Goal: Register for event/course

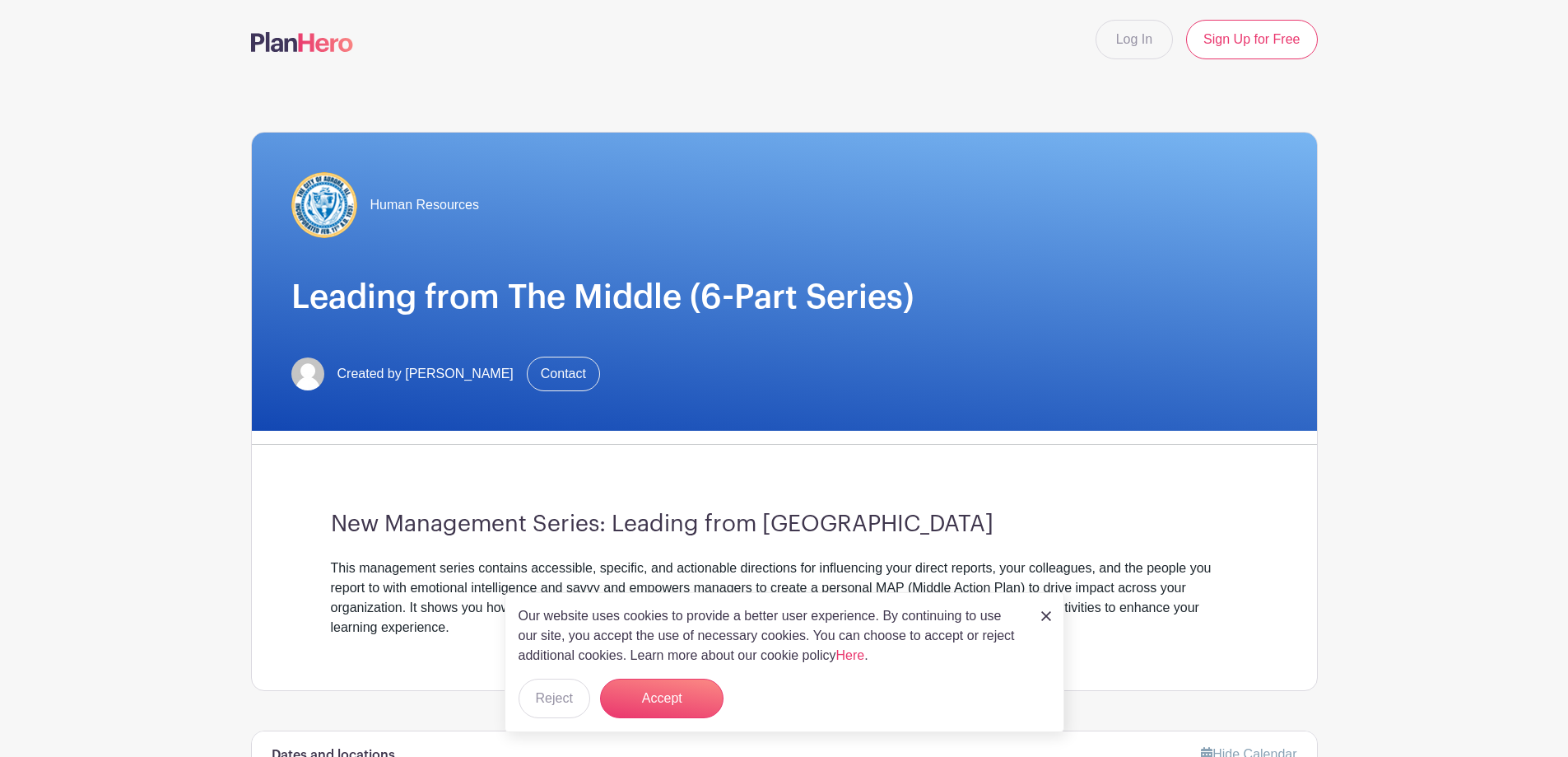
click at [1048, 614] on img at bounding box center [1046, 615] width 10 height 10
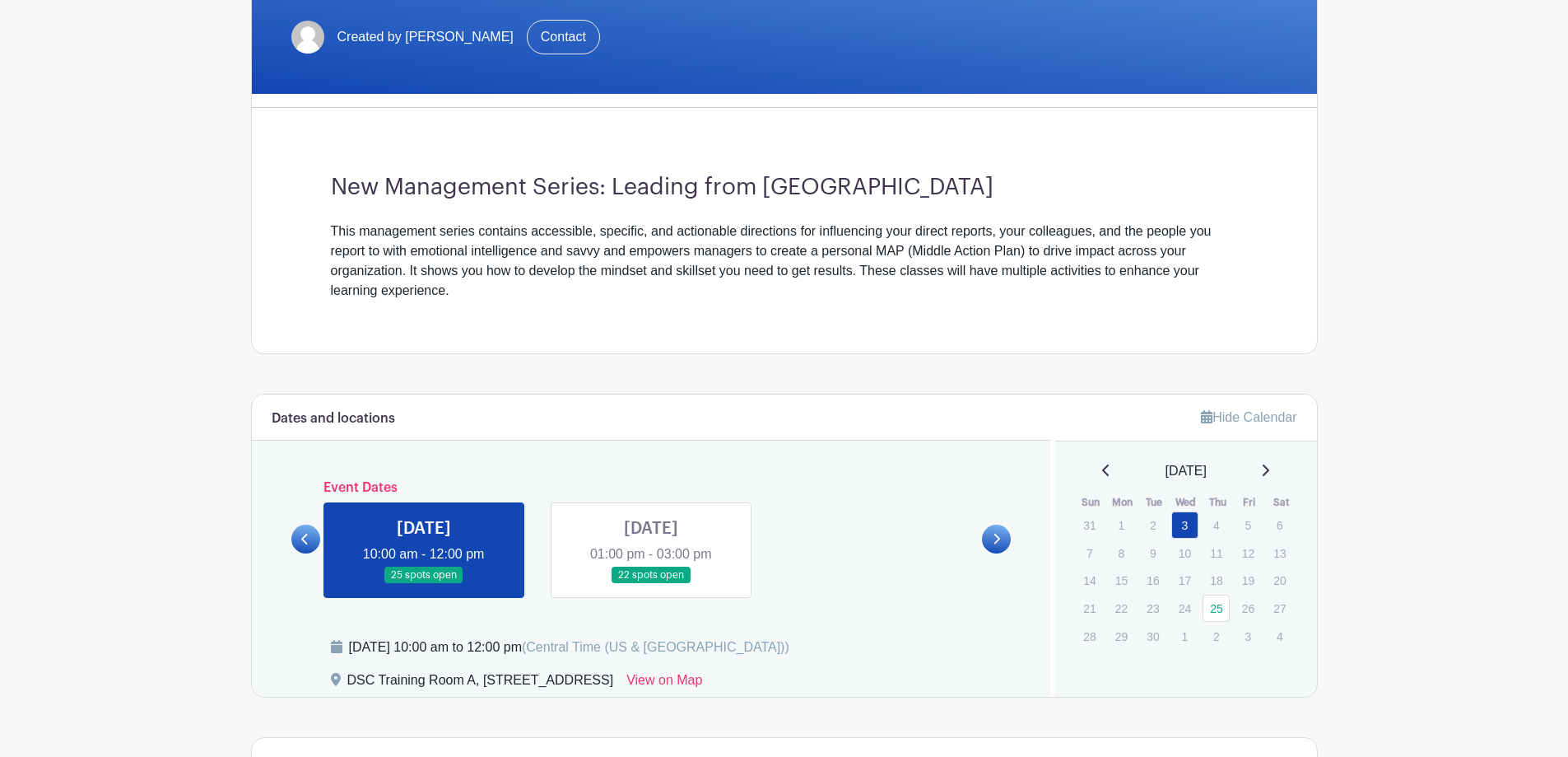
scroll to position [362, 0]
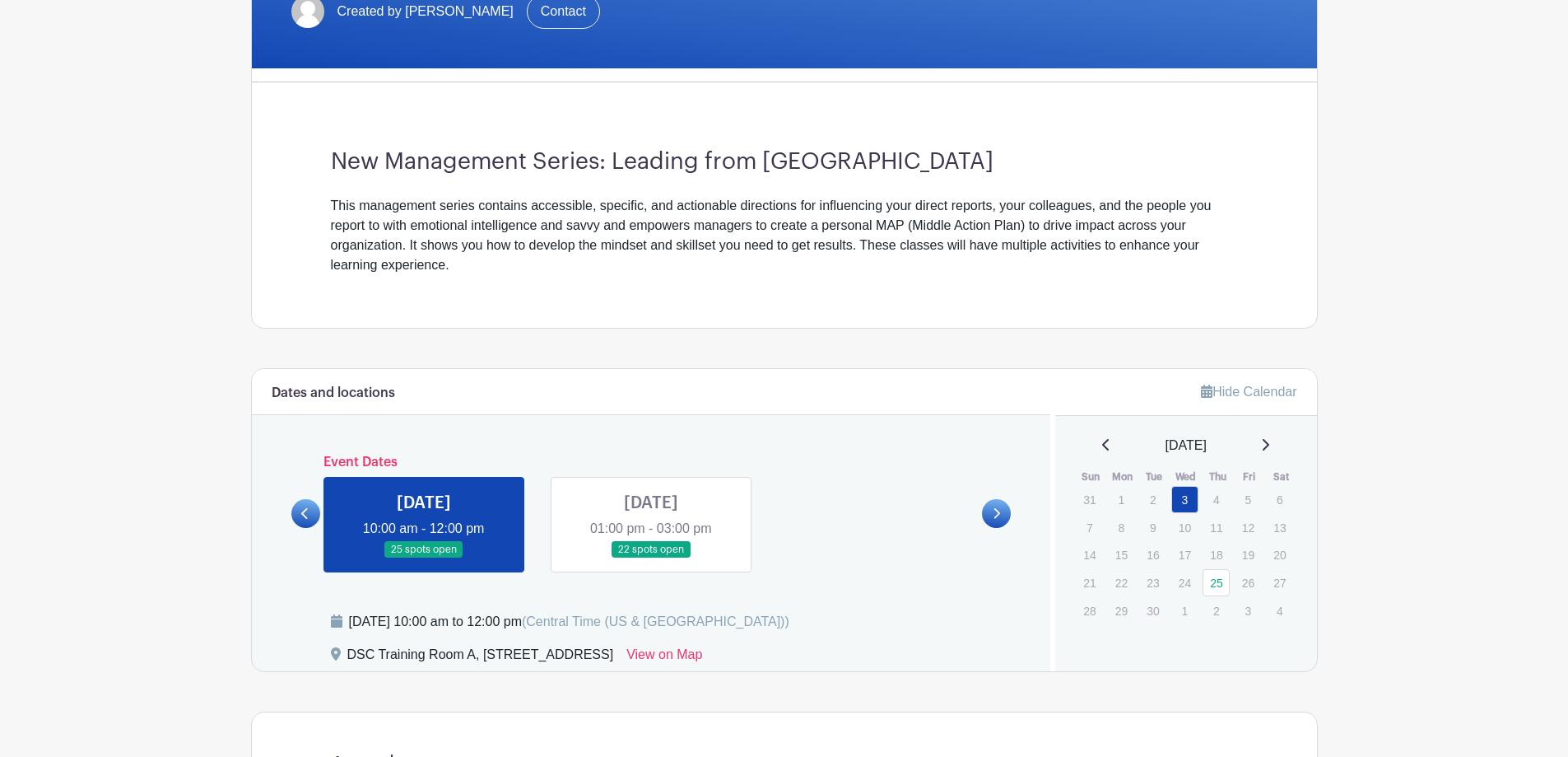
click at [651, 558] on link at bounding box center [651, 558] width 0 height 0
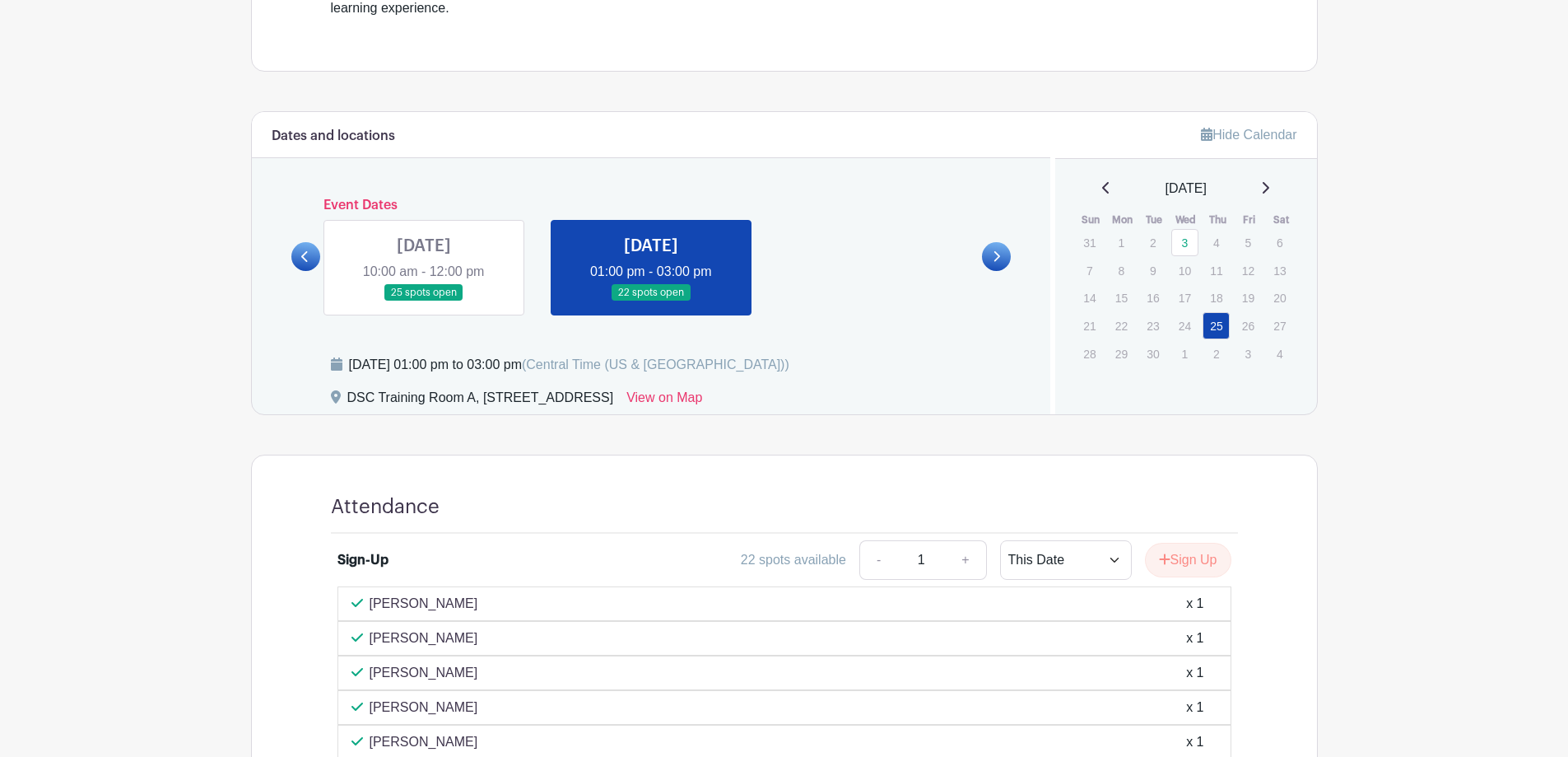
scroll to position [609, 0]
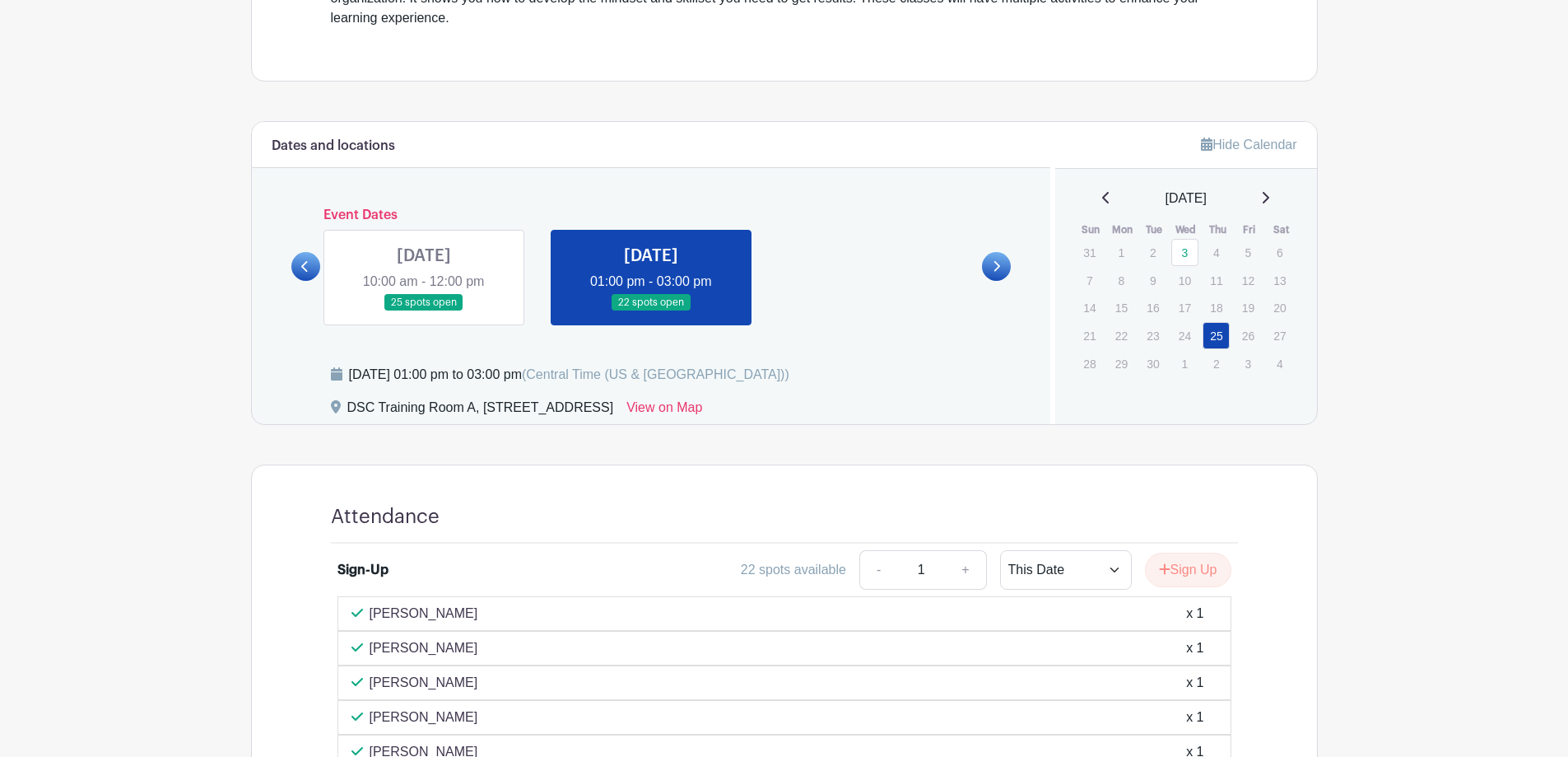
click at [424, 312] on link at bounding box center [424, 312] width 0 height 0
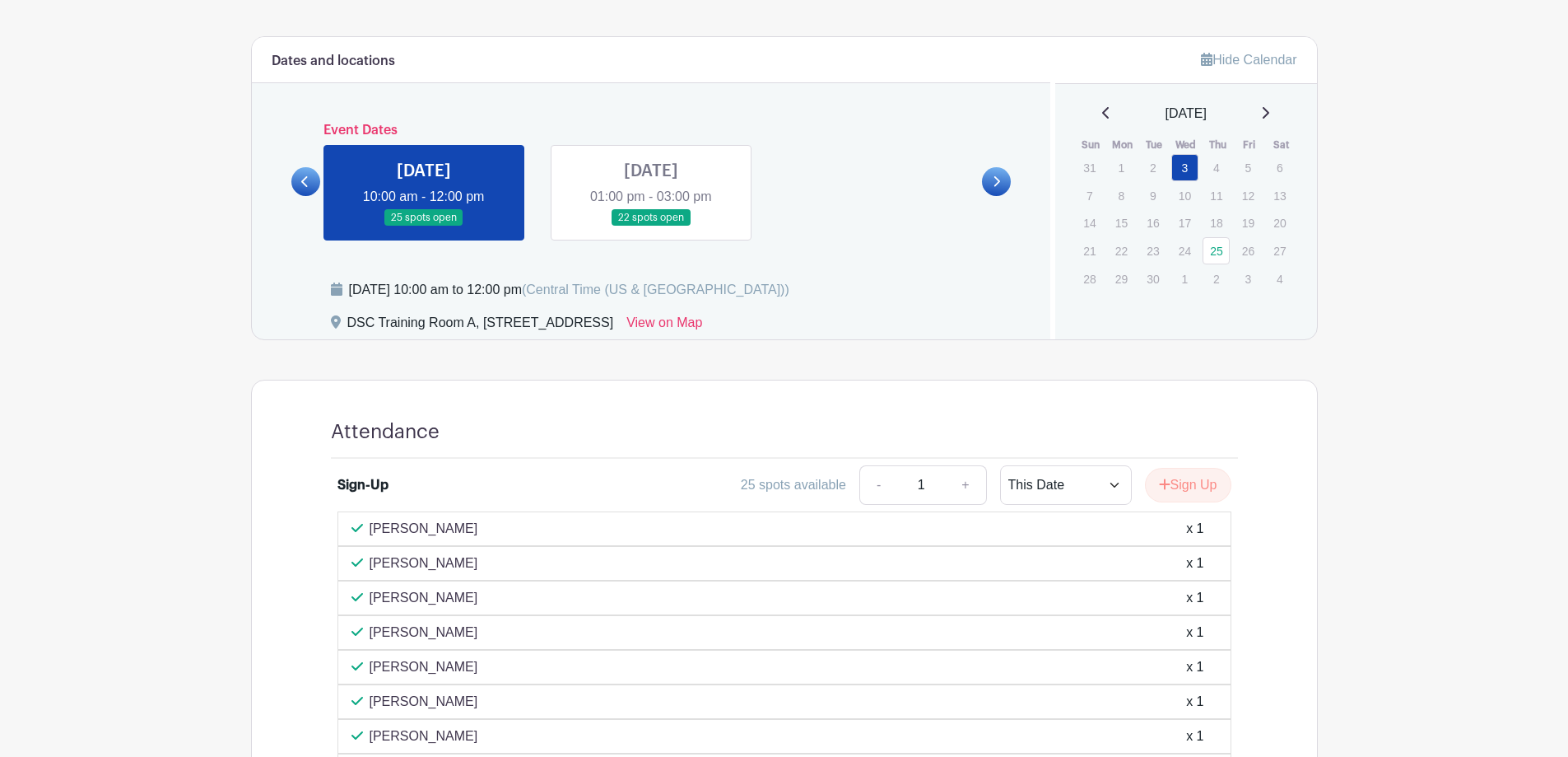
scroll to position [692, 0]
click at [651, 229] on link at bounding box center [651, 229] width 0 height 0
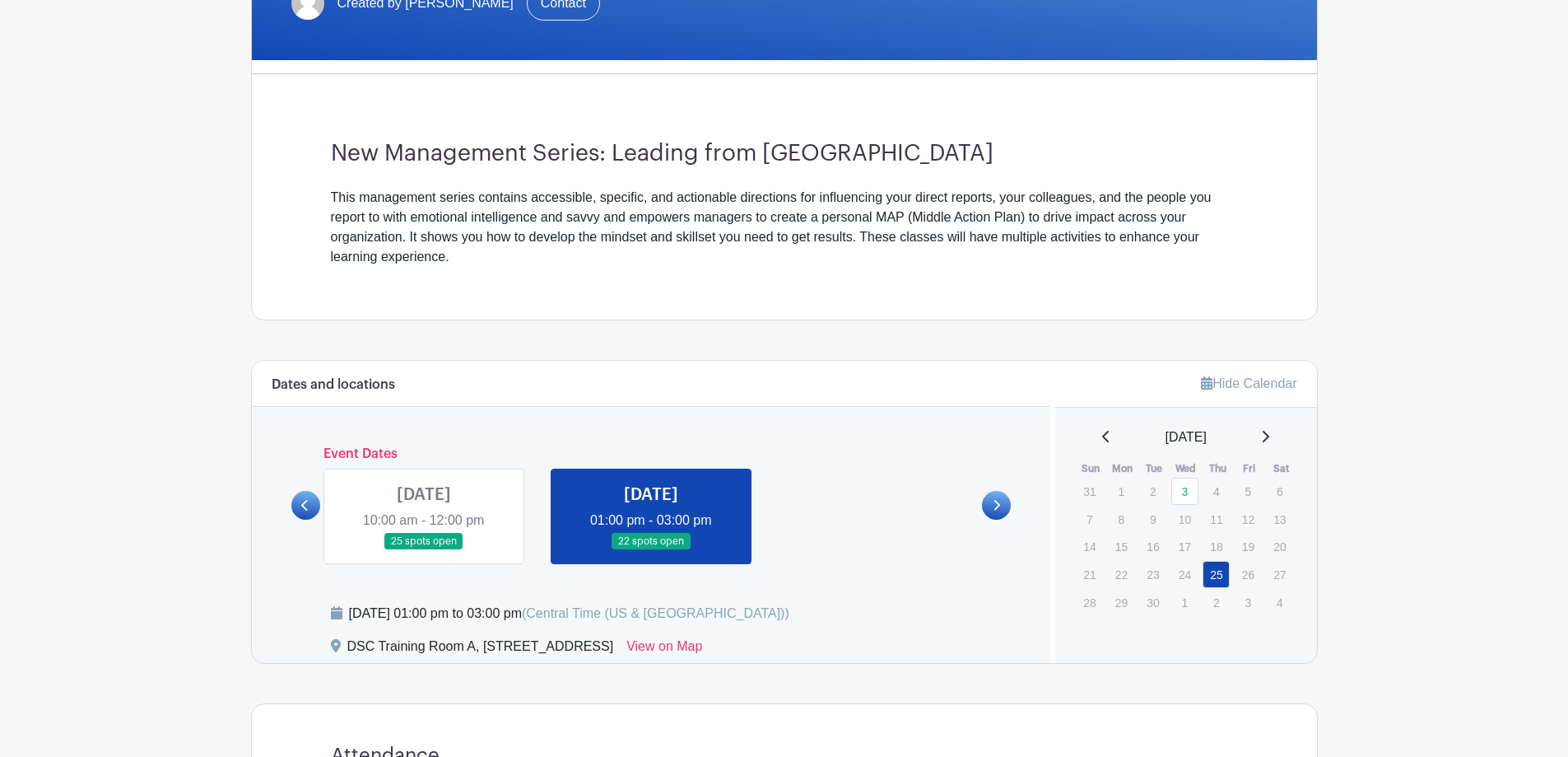
scroll to position [362, 0]
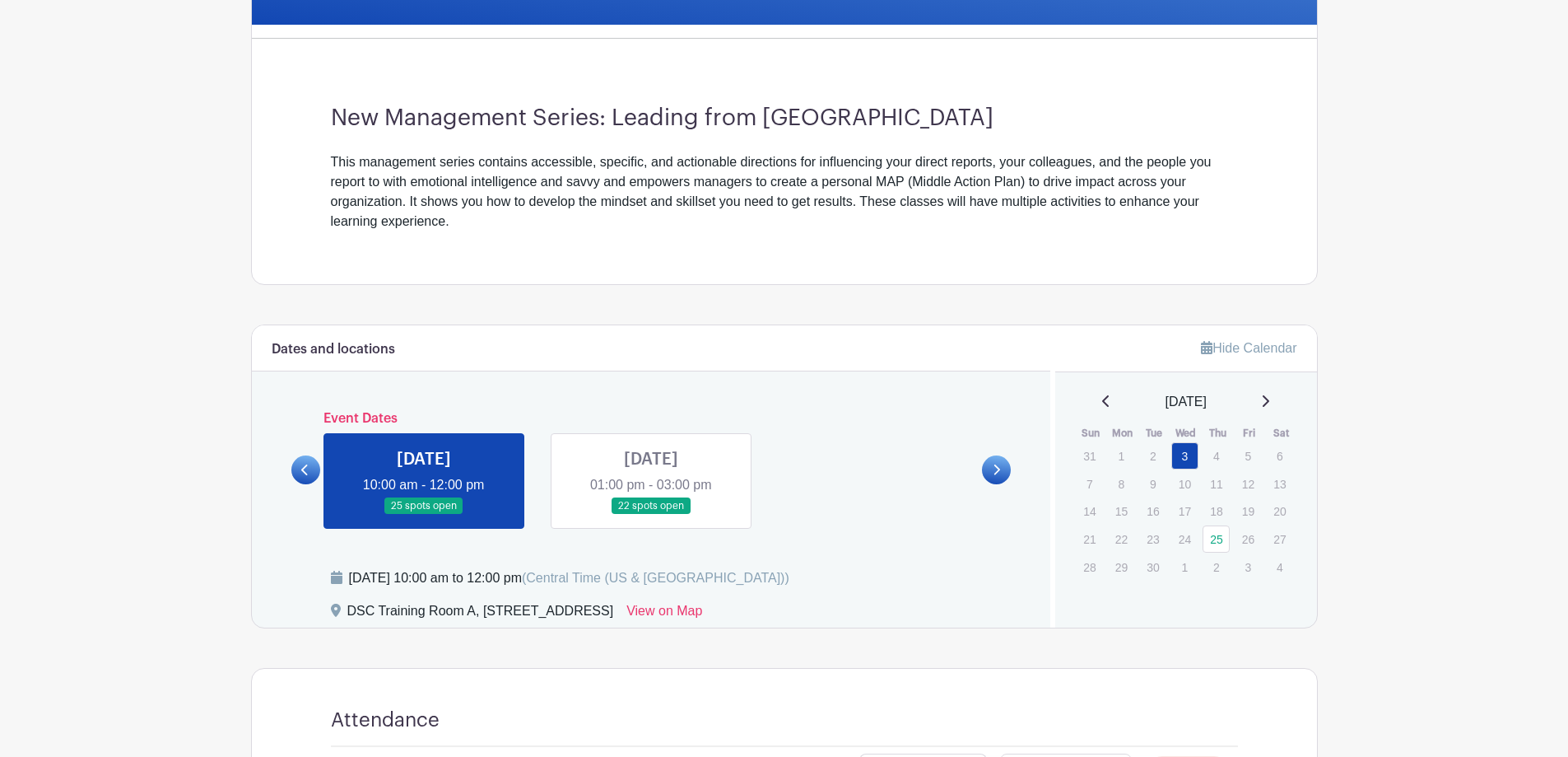
scroll to position [411, 0]
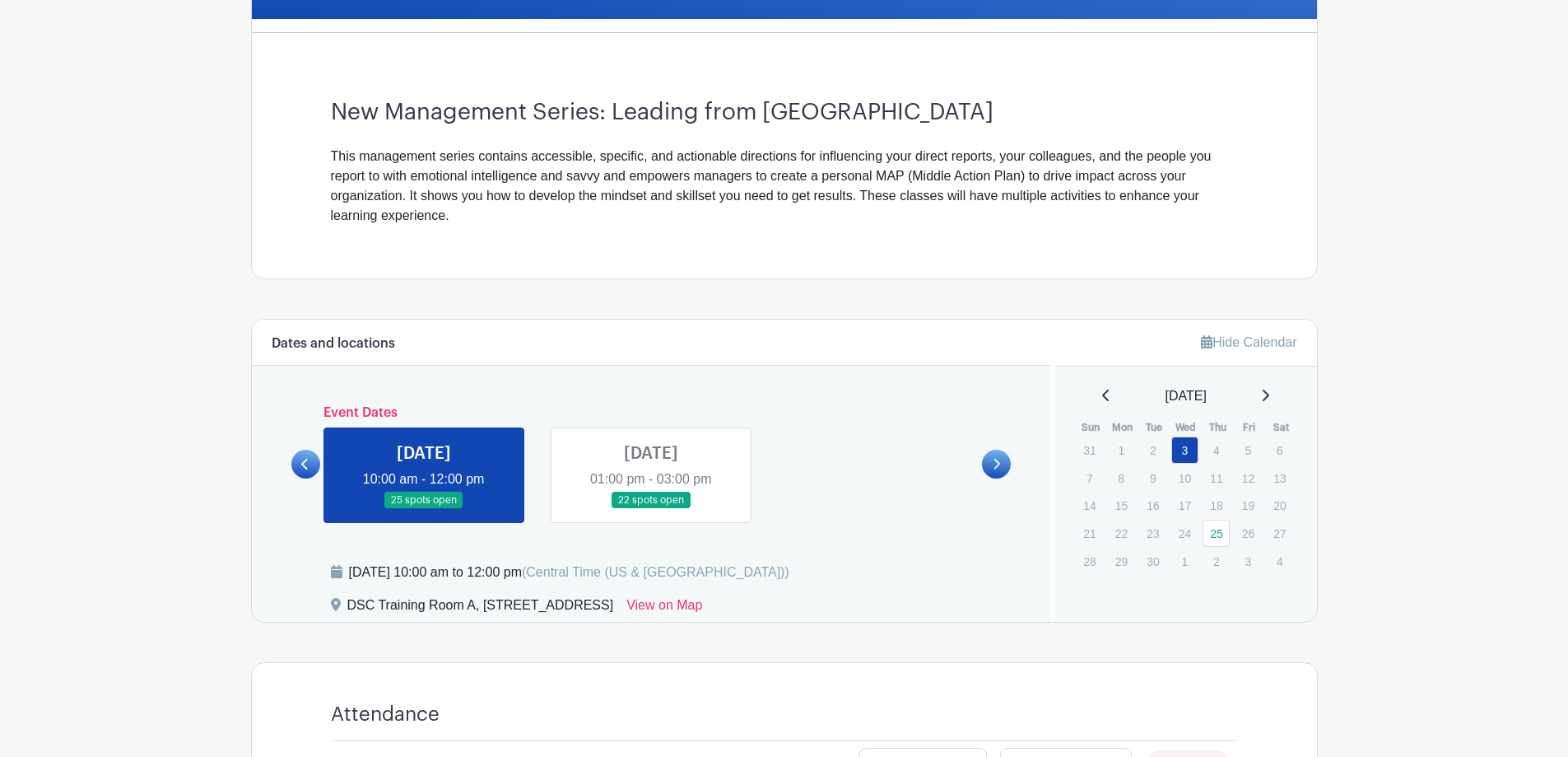
click at [306, 465] on icon at bounding box center [305, 464] width 8 height 13
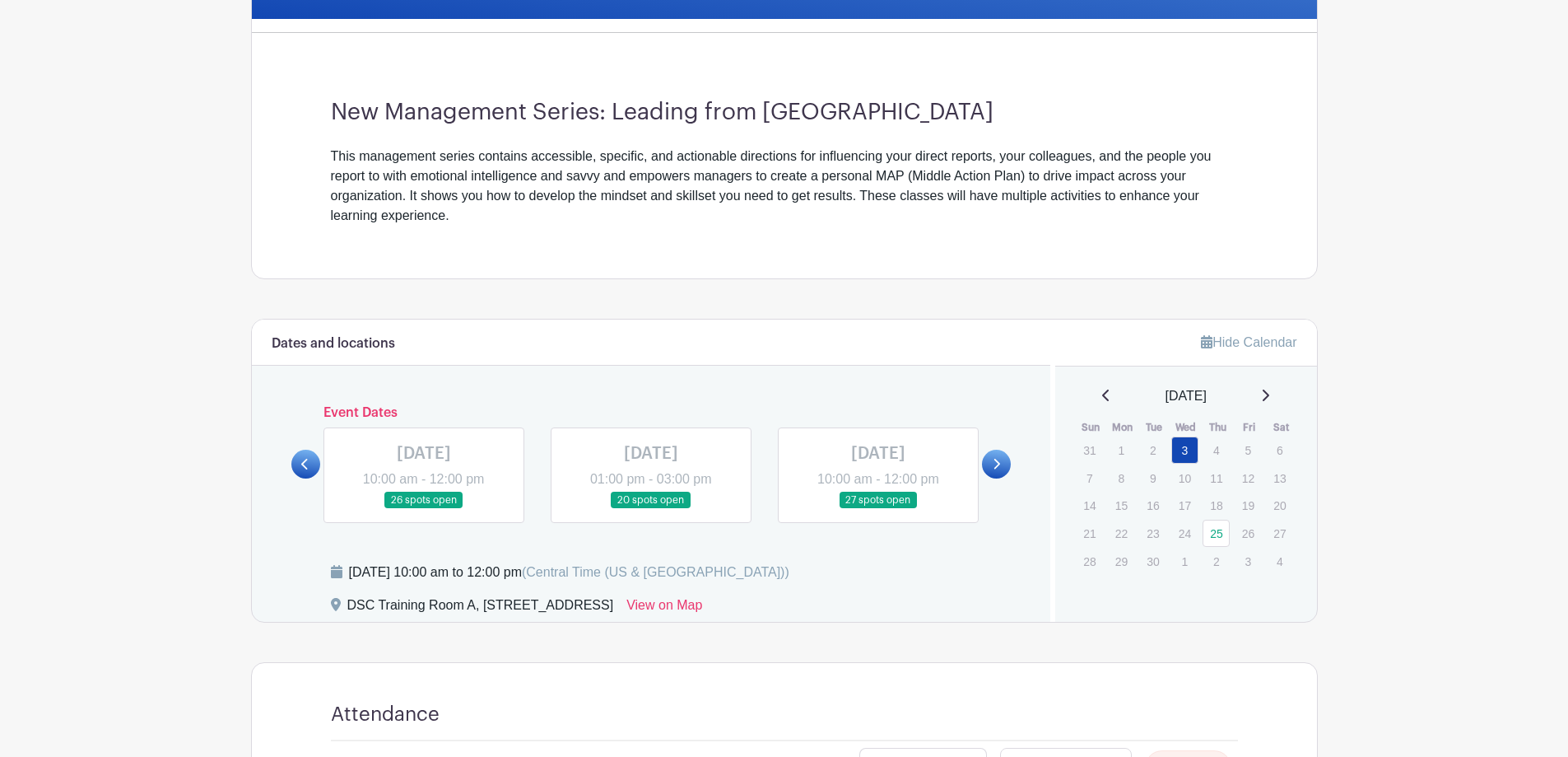
click at [424, 509] on link at bounding box center [424, 509] width 0 height 0
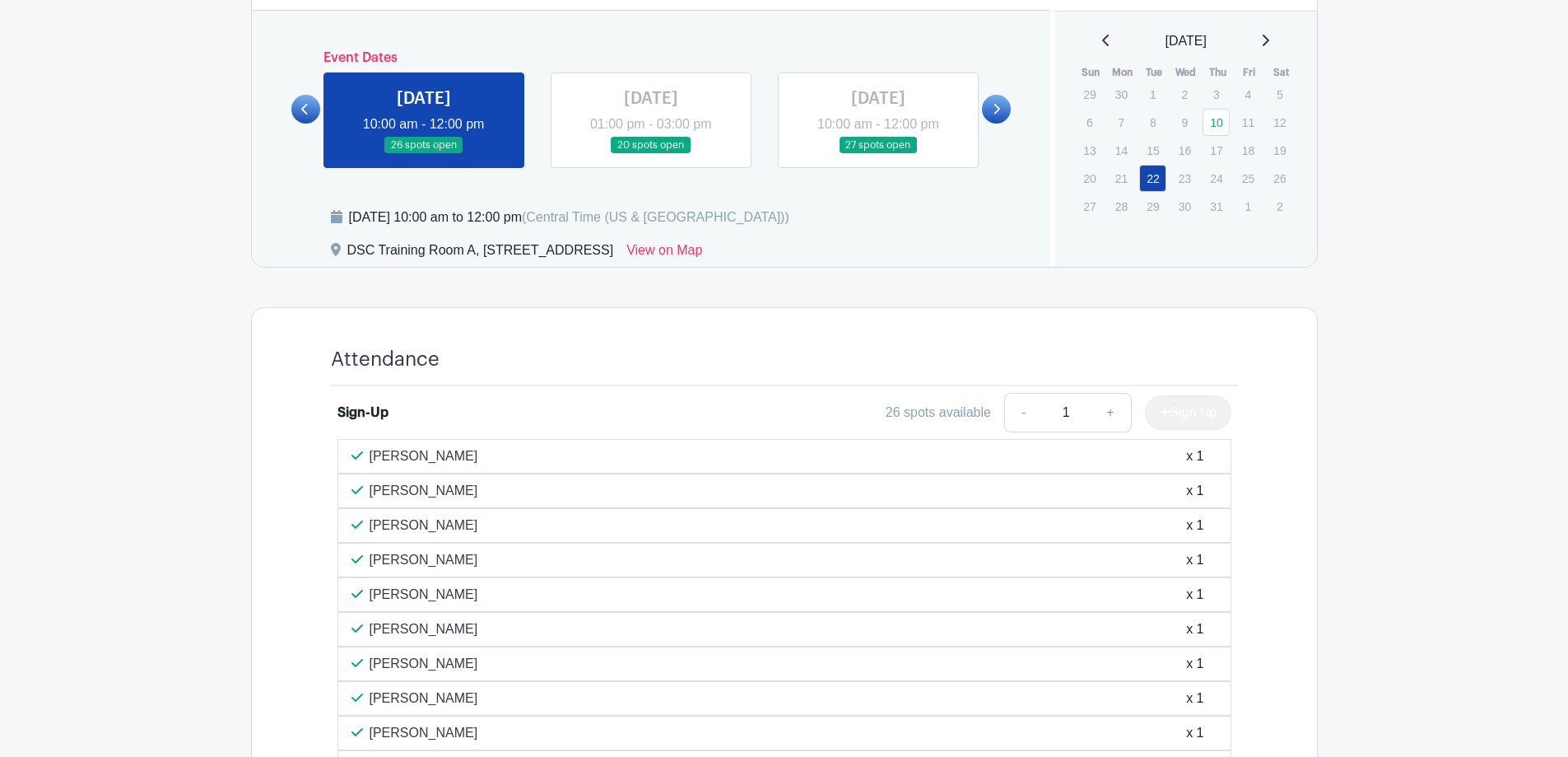
scroll to position [740, 0]
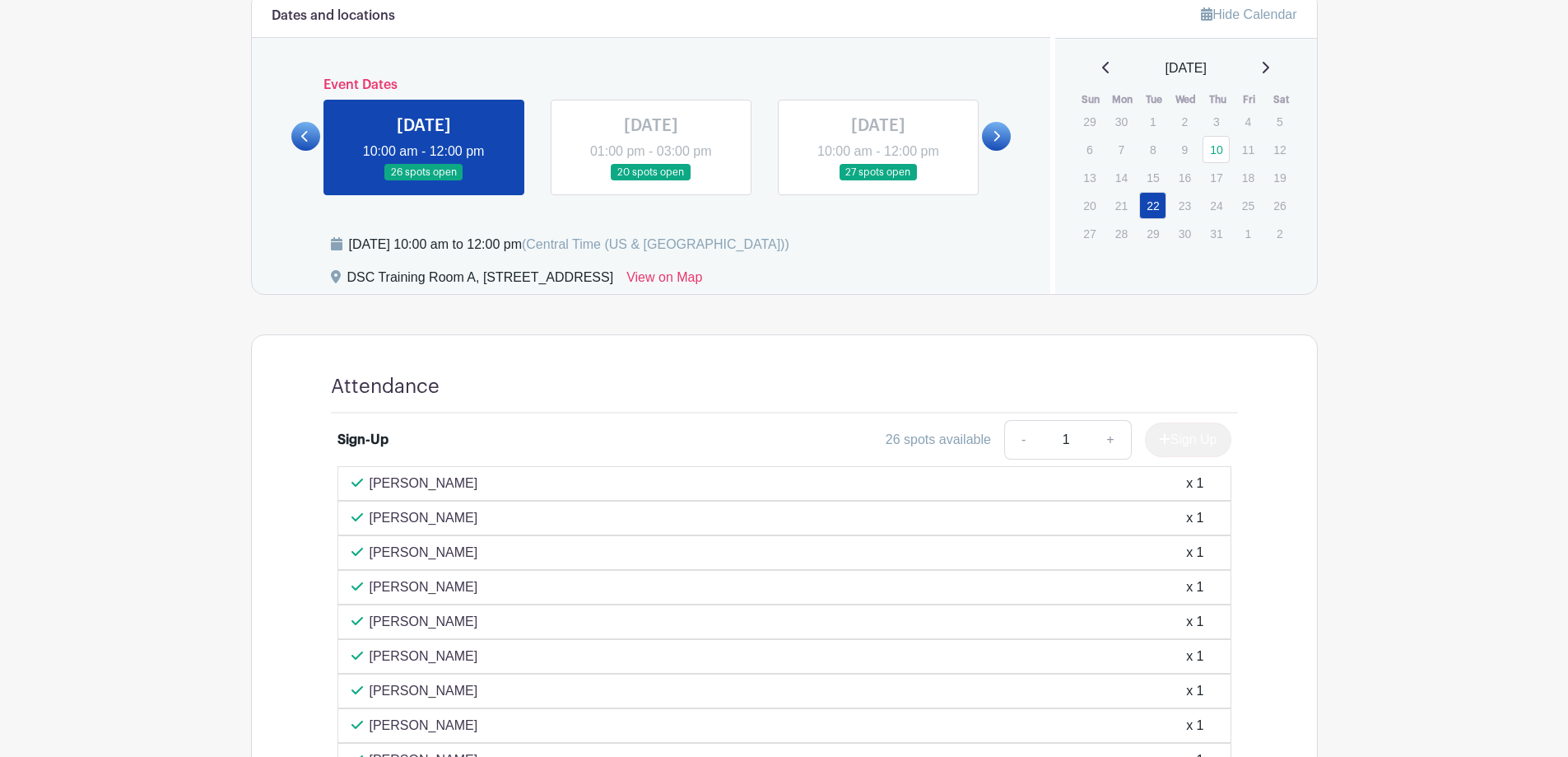
click at [651, 181] on link at bounding box center [651, 181] width 0 height 0
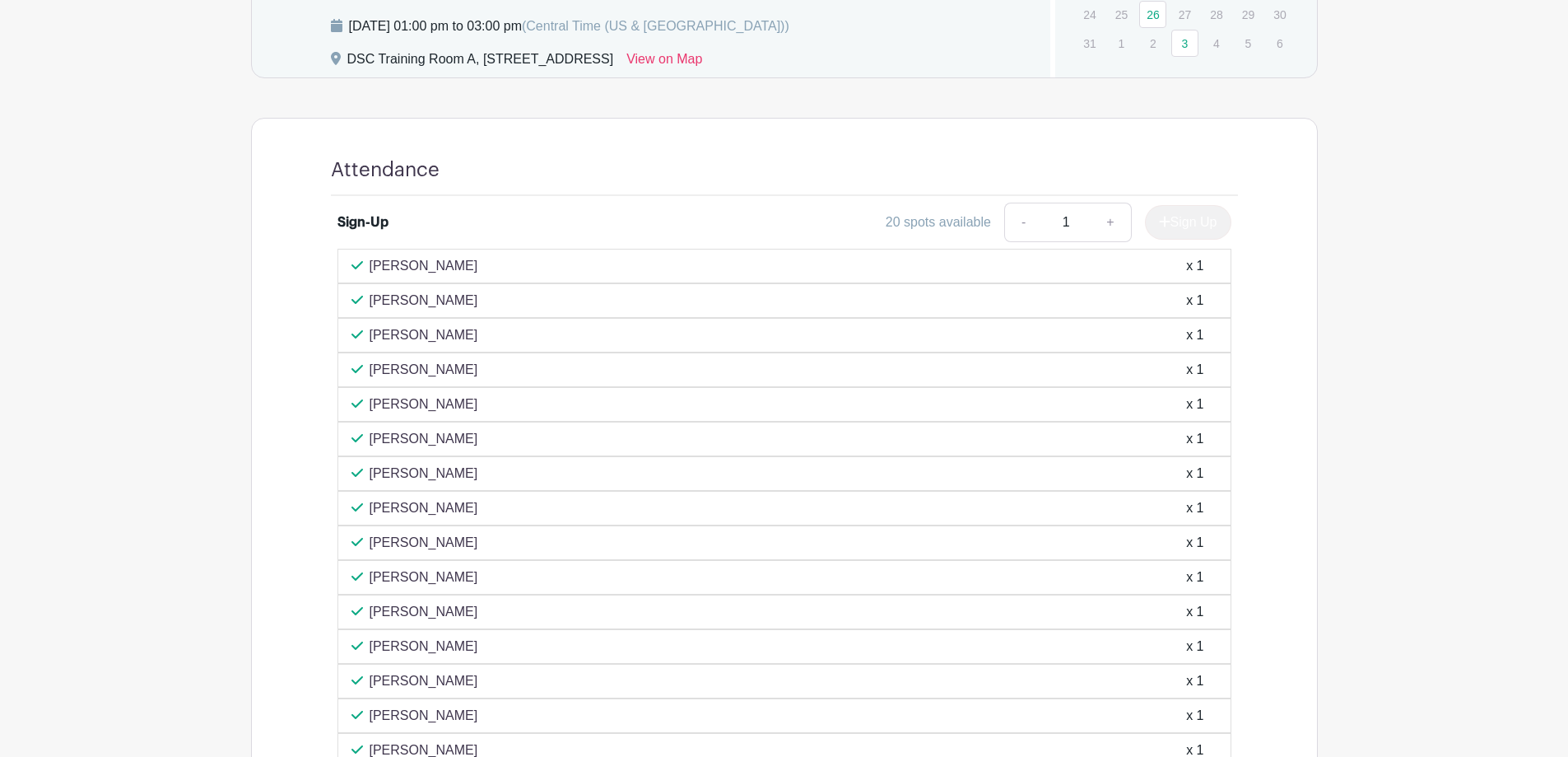
scroll to position [551, 0]
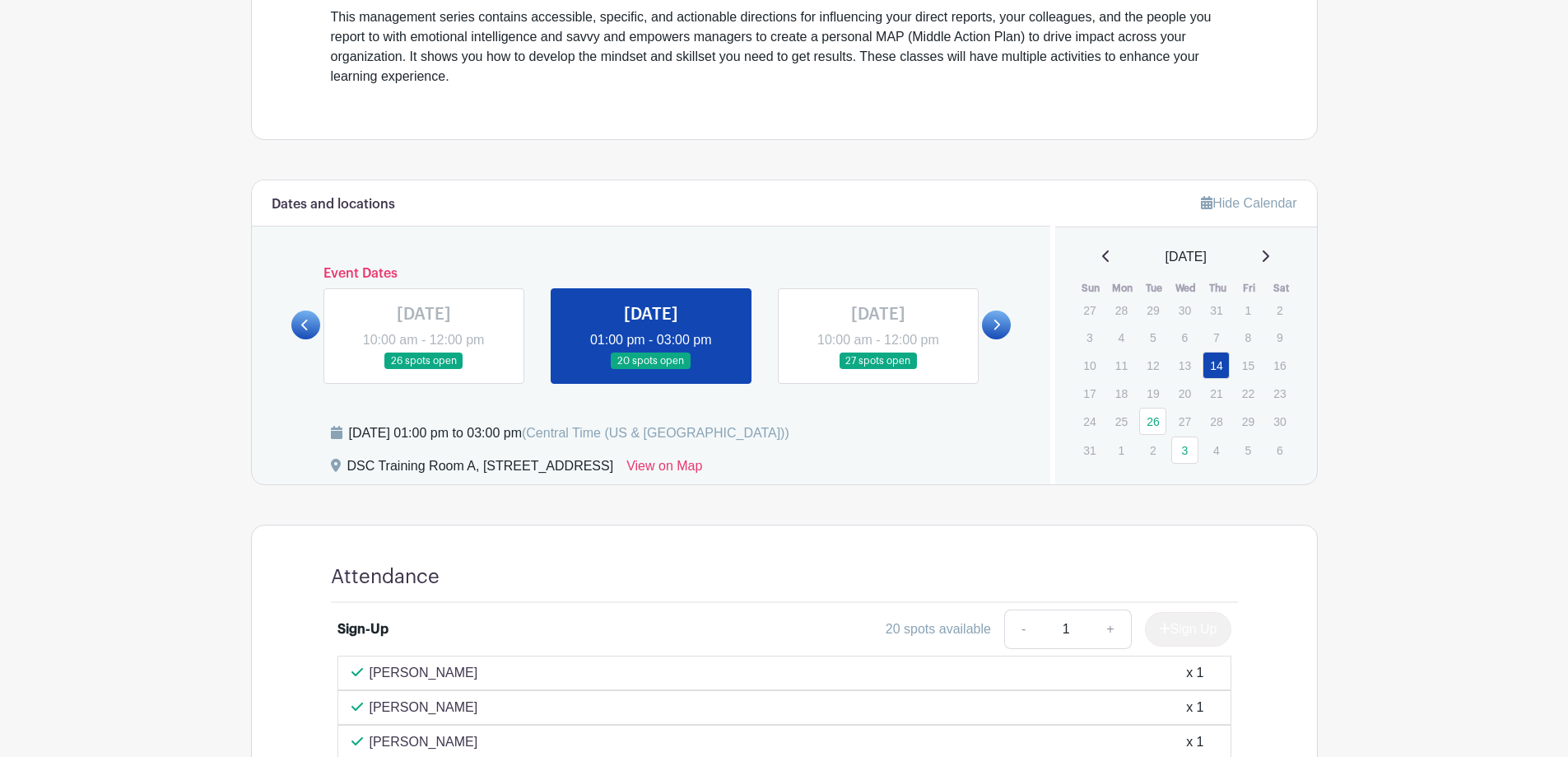
click at [878, 370] on link at bounding box center [878, 370] width 0 height 0
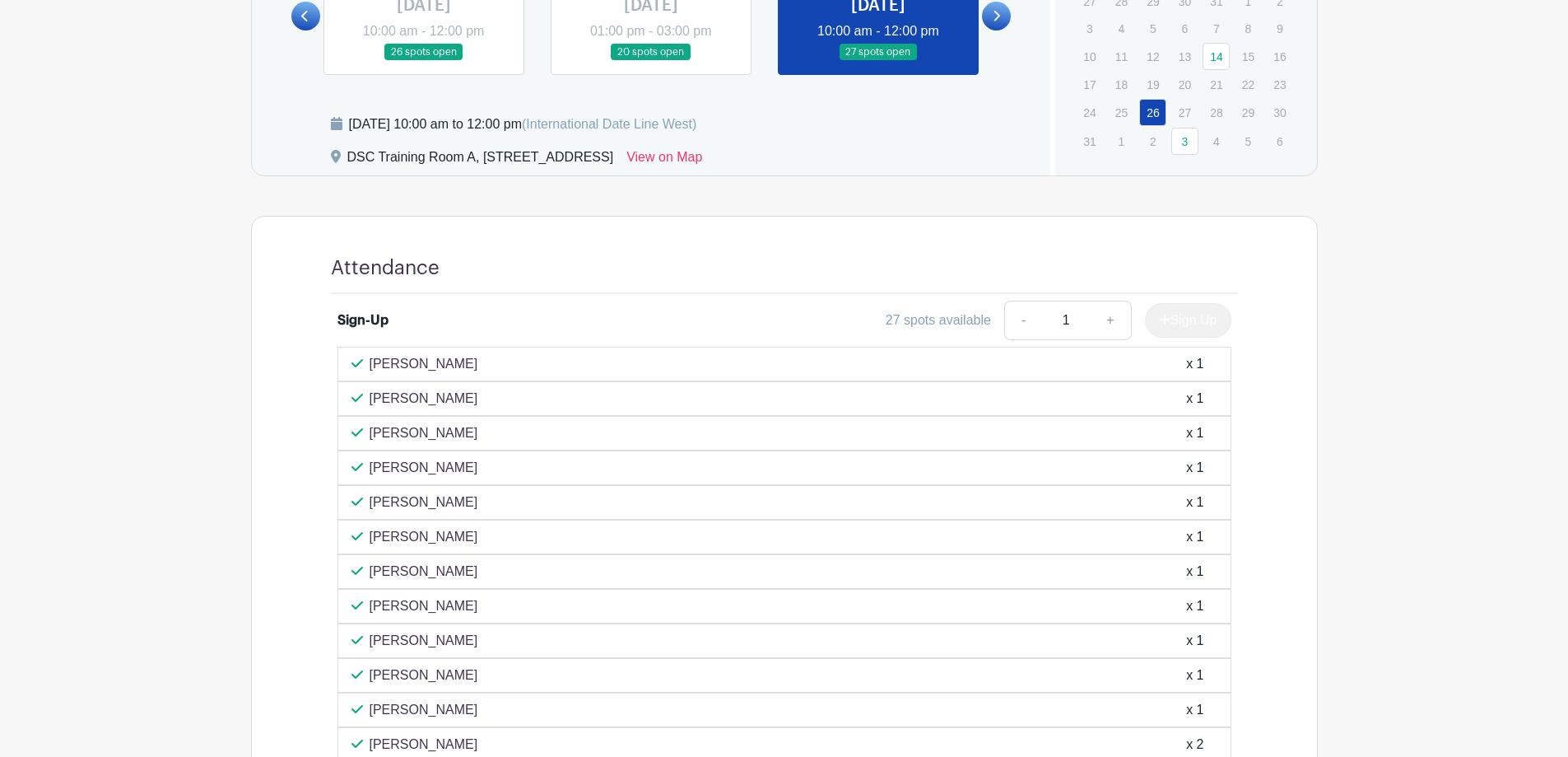
scroll to position [377, 0]
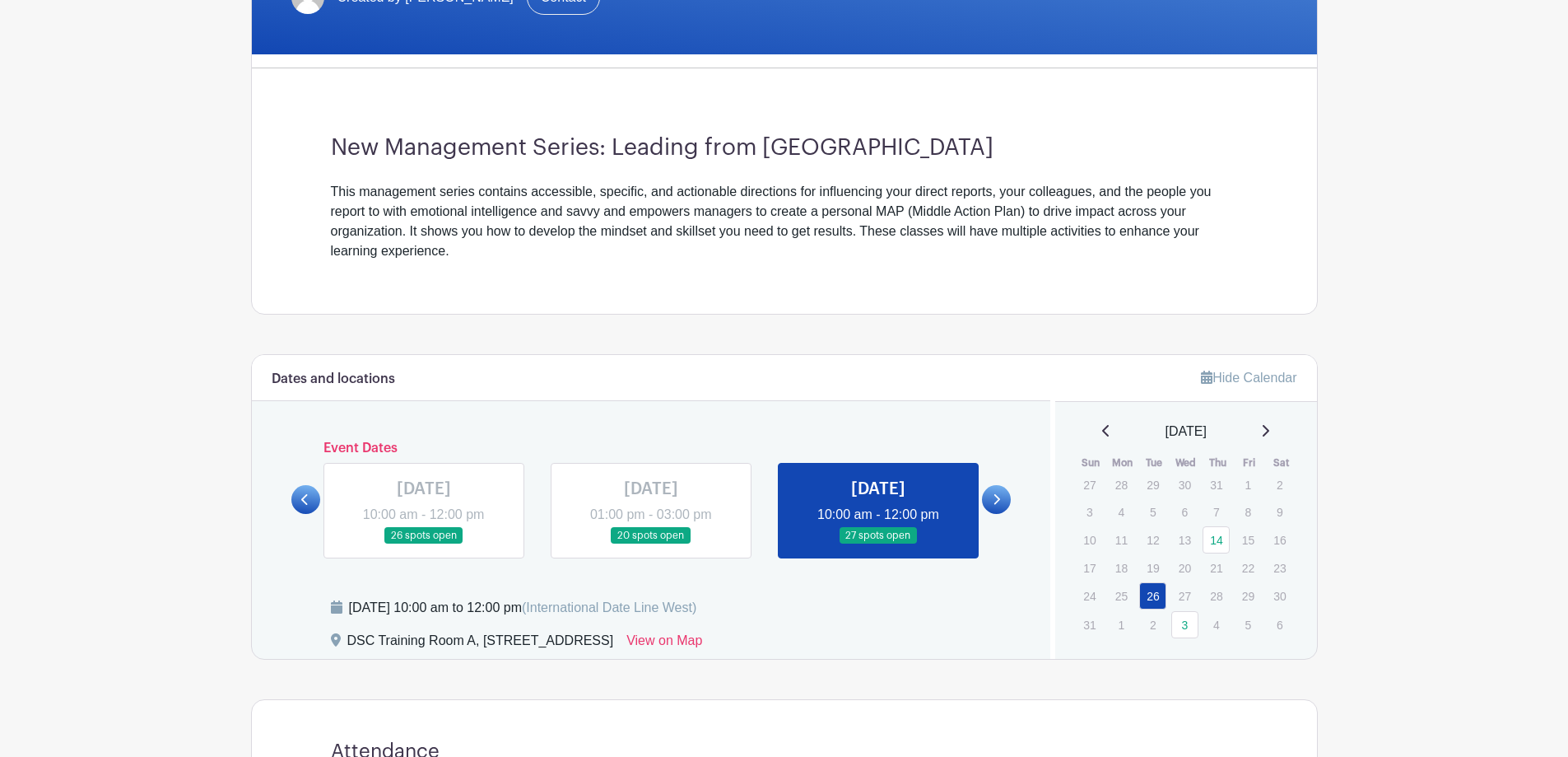
click at [999, 497] on icon at bounding box center [996, 499] width 8 height 13
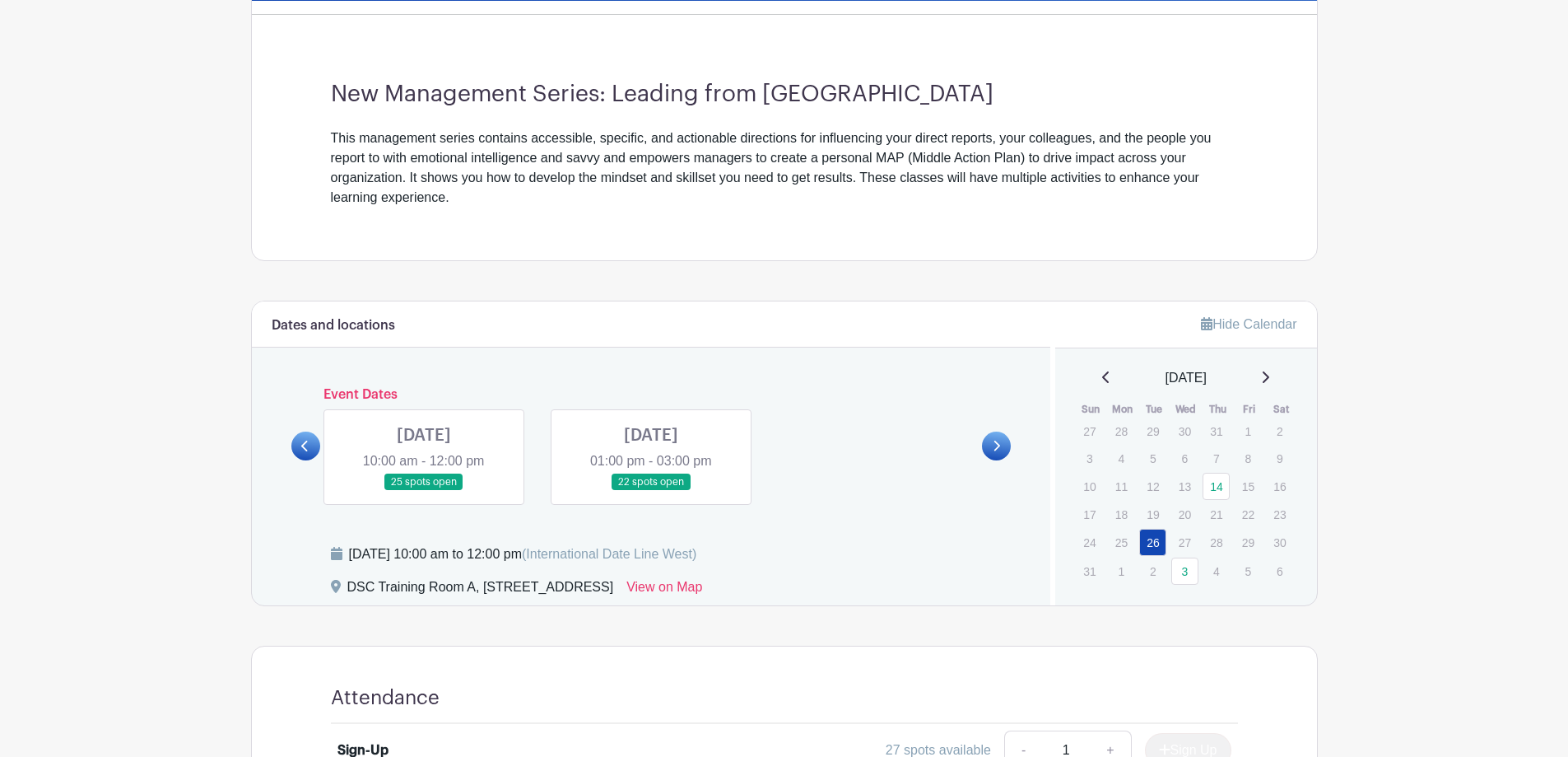
scroll to position [459, 0]
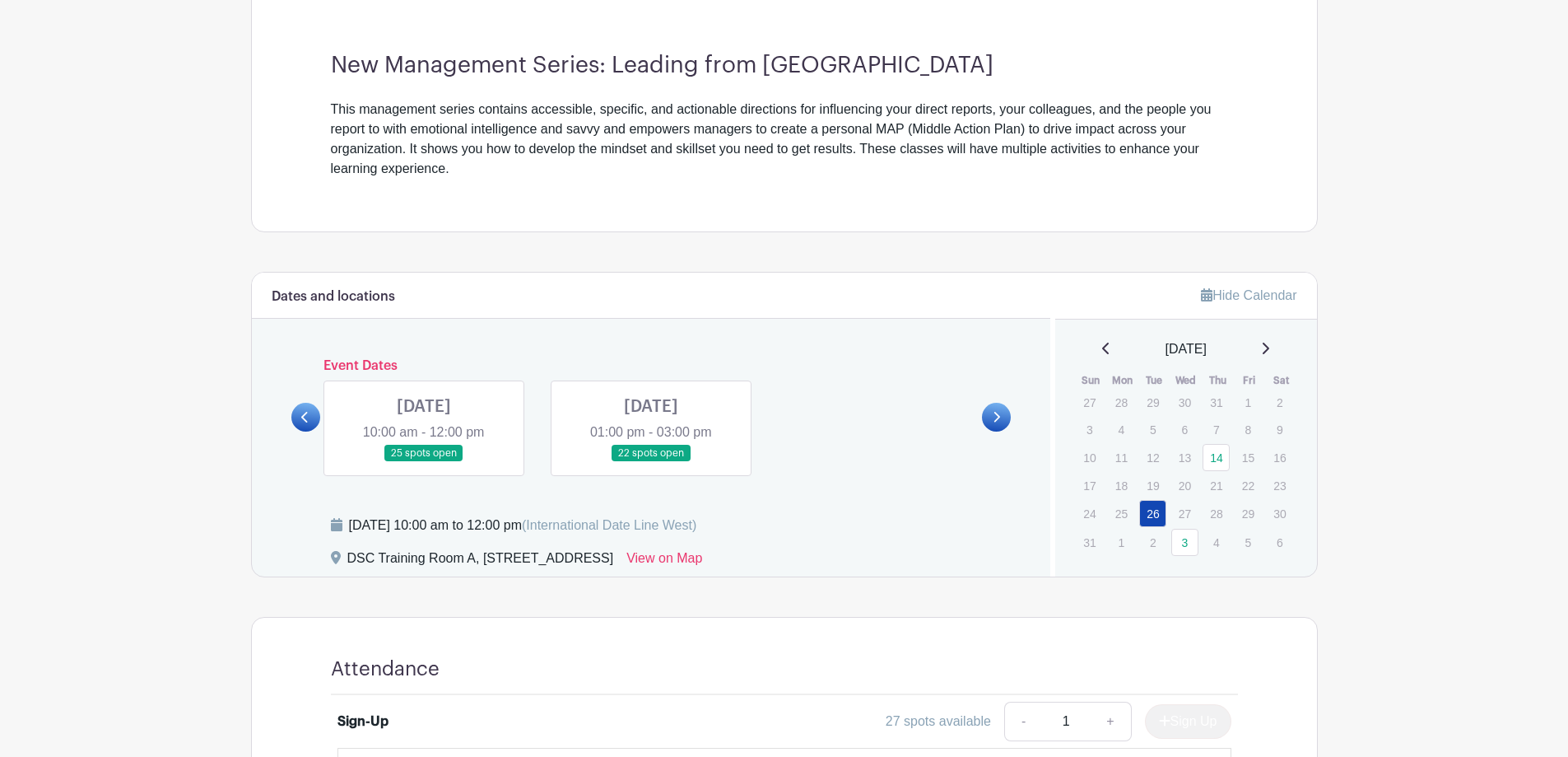
click at [424, 462] on link at bounding box center [424, 462] width 0 height 0
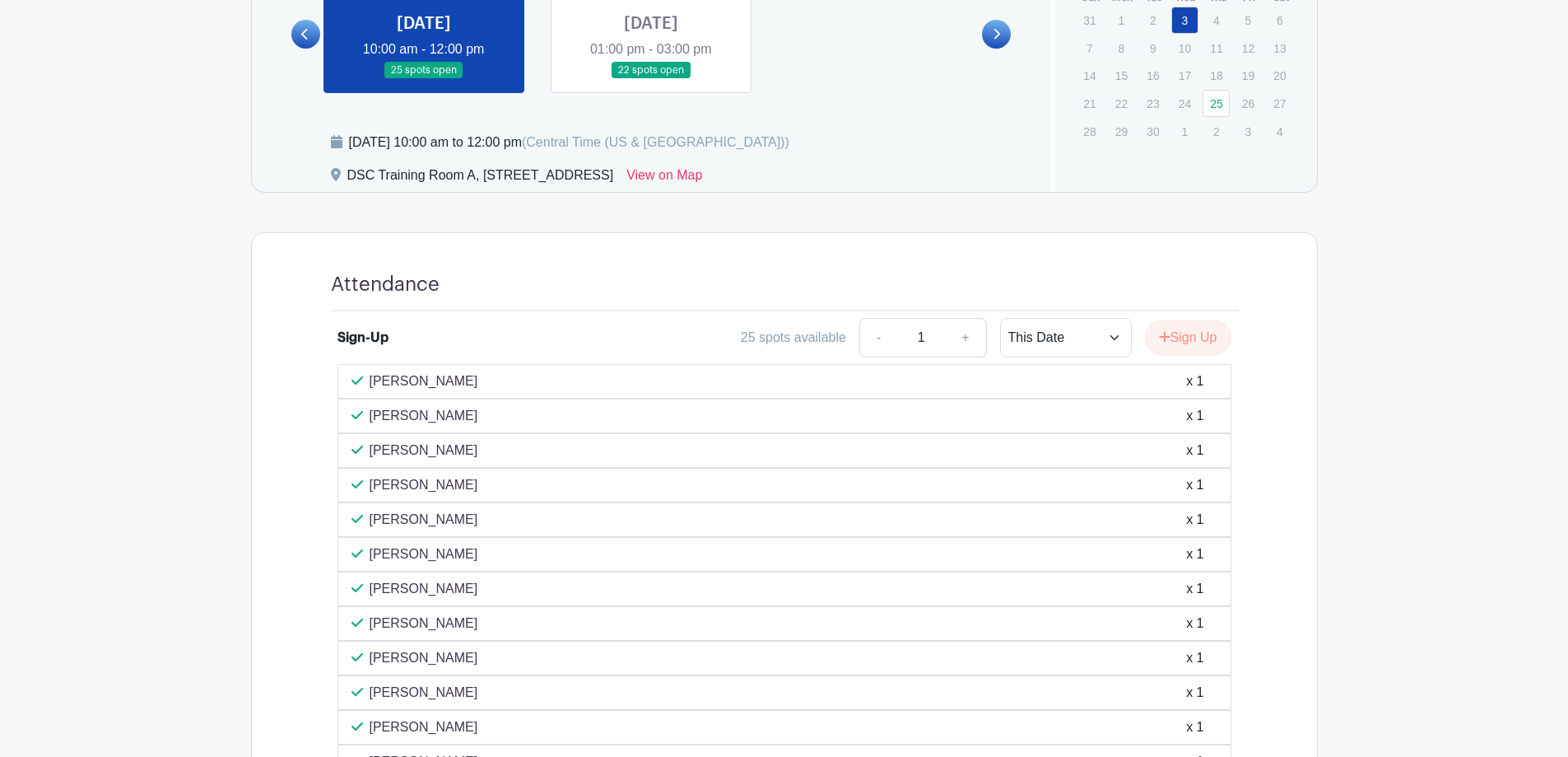
scroll to position [788, 0]
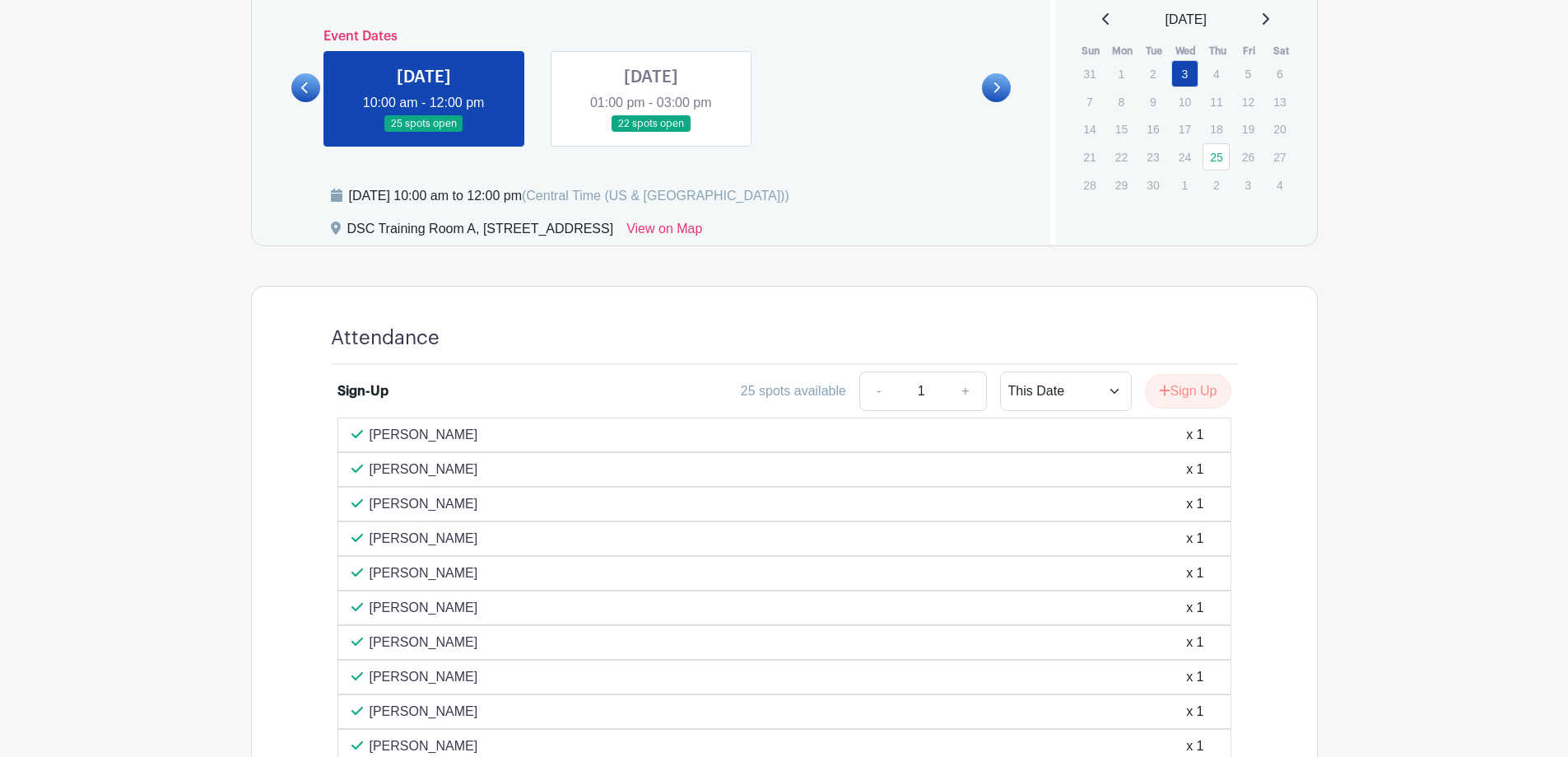
click at [651, 133] on link at bounding box center [651, 133] width 0 height 0
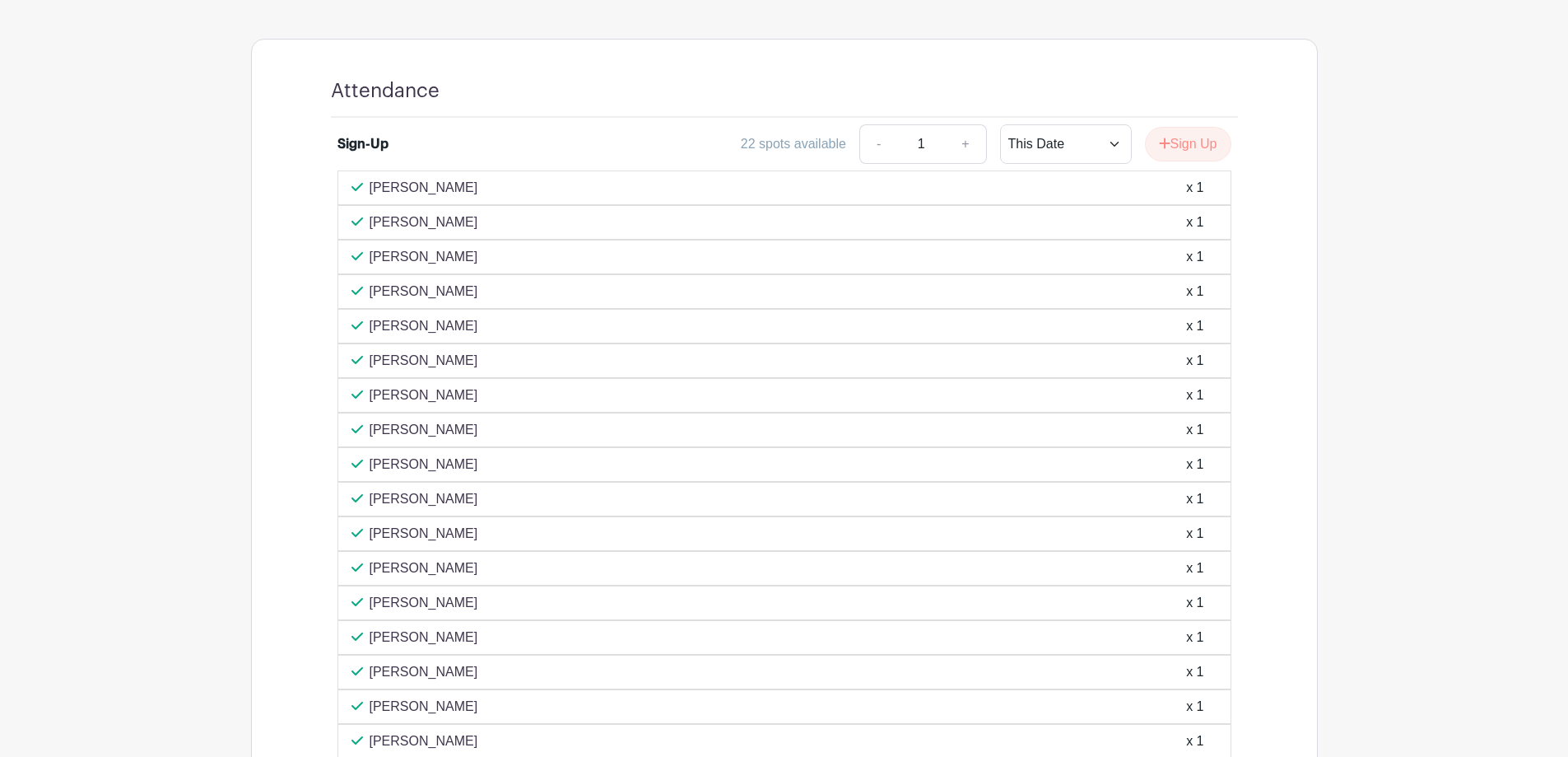
scroll to position [1117, 0]
